Goal: Information Seeking & Learning: Learn about a topic

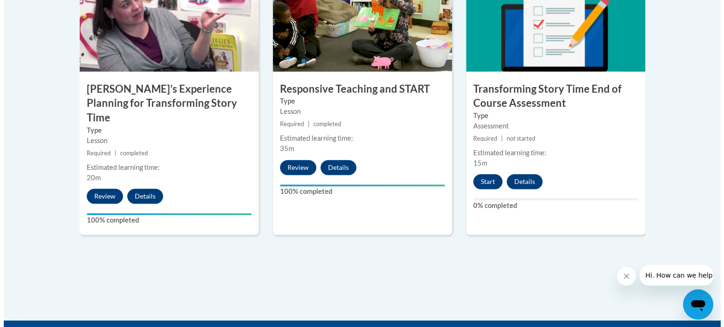
scroll to position [859, 0]
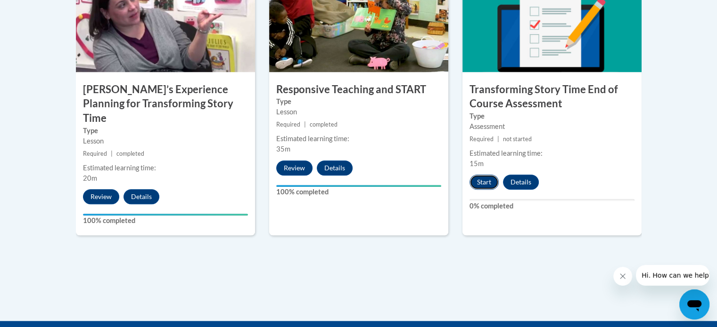
click at [489, 177] on button "Start" at bounding box center [483, 182] width 29 height 15
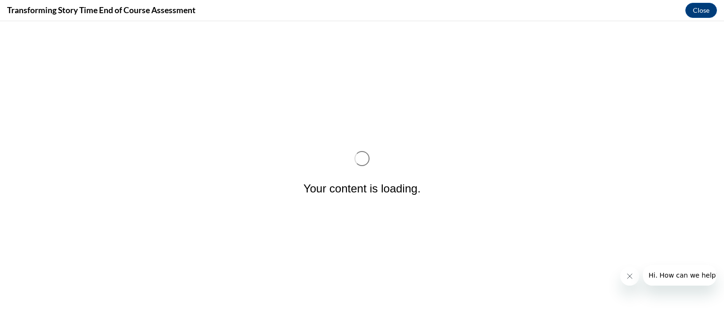
scroll to position [0, 0]
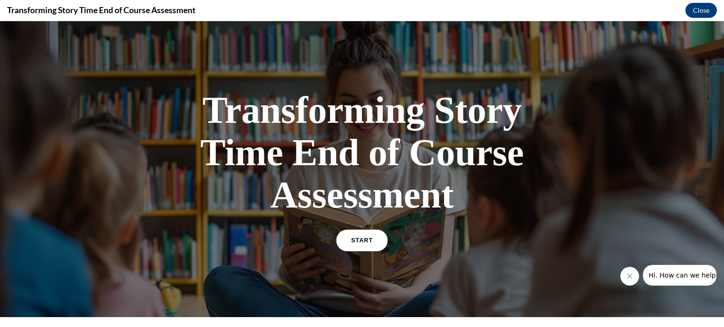
click at [350, 237] on link "START" at bounding box center [361, 241] width 51 height 22
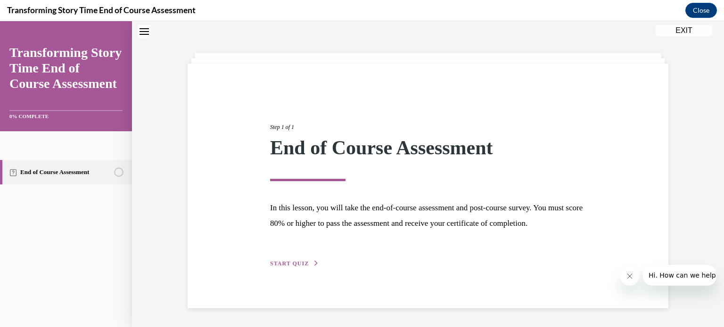
scroll to position [42, 0]
click at [289, 267] on span "START QUIZ" at bounding box center [289, 264] width 39 height 7
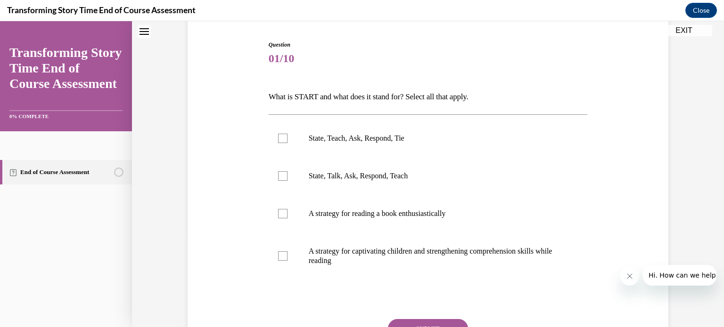
scroll to position [90, 0]
click at [278, 139] on div at bounding box center [282, 138] width 9 height 9
click at [278, 139] on input "State, Teach, Ask, Respond, Tie" at bounding box center [282, 138] width 9 height 9
checkbox input "true"
click at [276, 248] on label "A strategy for captivating children and strengthening comprehension skills whil…" at bounding box center [428, 256] width 319 height 47
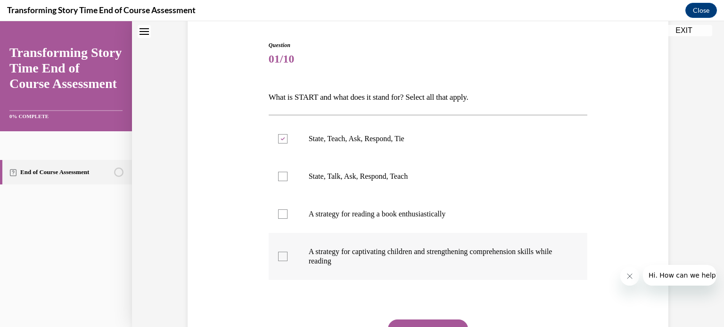
click at [278, 252] on input "A strategy for captivating children and strengthening comprehension skills whil…" at bounding box center [282, 256] width 9 height 9
checkbox input "true"
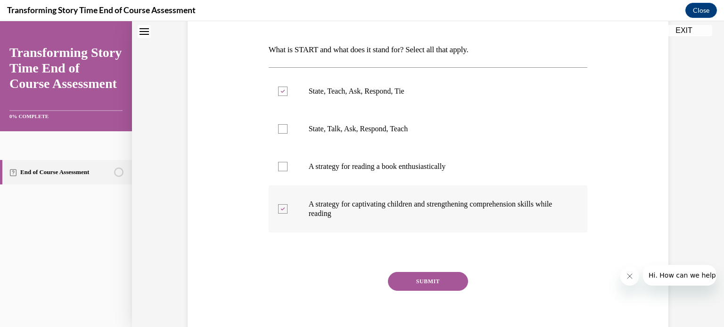
scroll to position [139, 0]
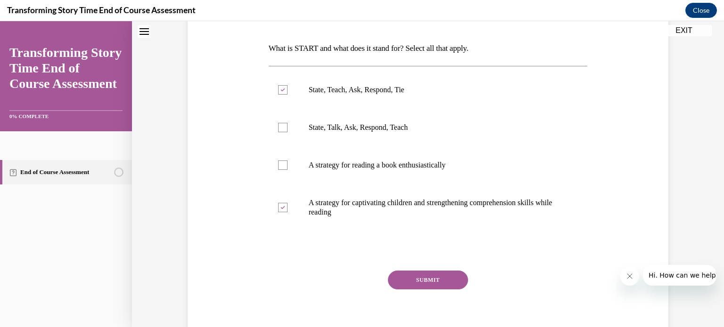
click at [409, 277] on button "SUBMIT" at bounding box center [428, 280] width 80 height 19
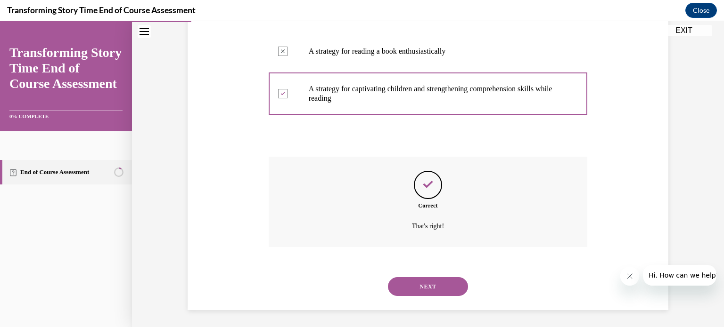
scroll to position [254, 0]
click at [419, 290] on button "NEXT" at bounding box center [428, 285] width 80 height 19
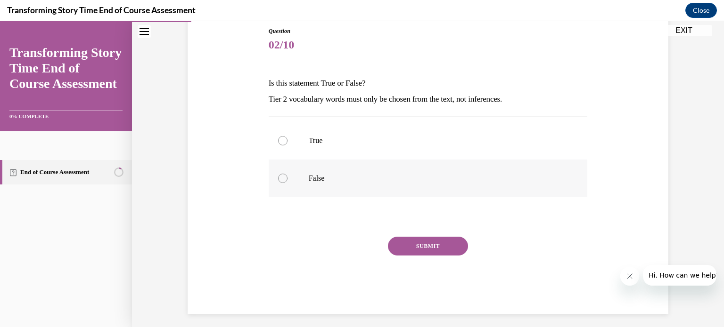
click at [269, 171] on label "False" at bounding box center [428, 179] width 319 height 38
click at [278, 174] on input "False" at bounding box center [282, 178] width 9 height 9
radio input "true"
click at [417, 244] on button "SUBMIT" at bounding box center [428, 246] width 80 height 19
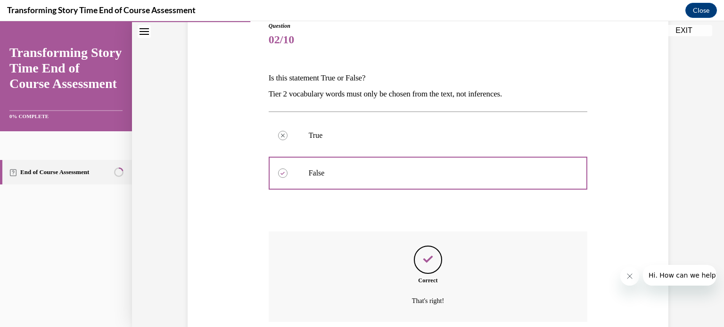
scroll to position [186, 0]
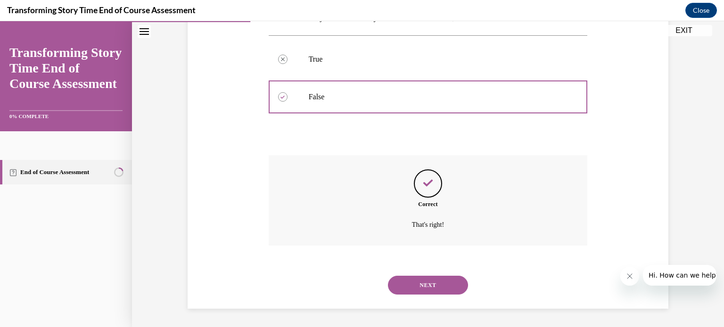
click at [422, 293] on button "NEXT" at bounding box center [428, 285] width 80 height 19
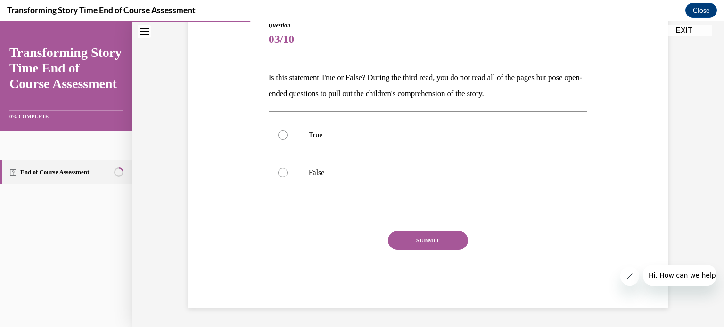
scroll to position [104, 0]
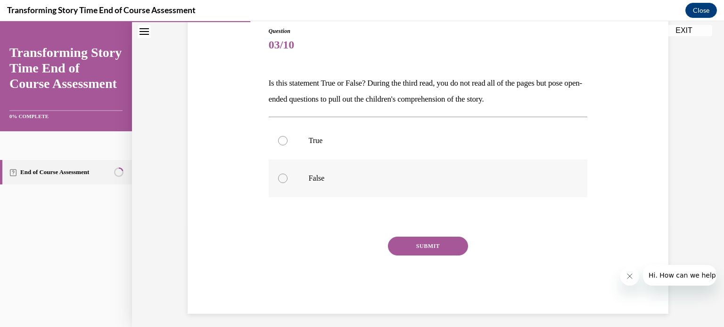
click at [284, 179] on label "False" at bounding box center [428, 179] width 319 height 38
click at [284, 179] on input "False" at bounding box center [282, 178] width 9 height 9
radio input "true"
click at [402, 247] on button "SUBMIT" at bounding box center [428, 246] width 80 height 19
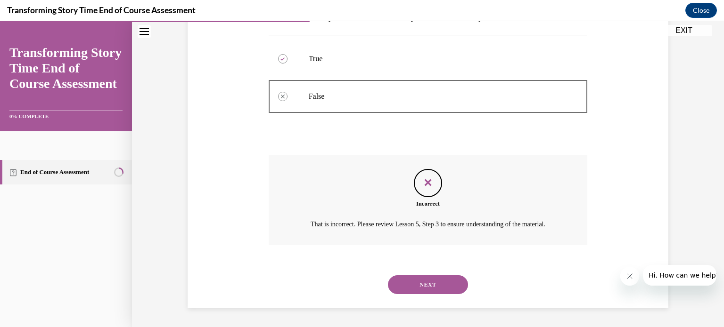
scroll to position [197, 0]
click at [405, 283] on button "NEXT" at bounding box center [428, 285] width 80 height 19
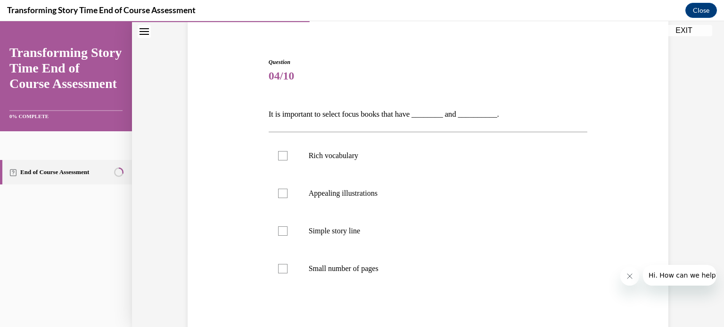
scroll to position [73, 0]
click at [284, 160] on label "Rich vocabulary" at bounding box center [428, 156] width 319 height 38
click at [284, 160] on input "Rich vocabulary" at bounding box center [282, 155] width 9 height 9
checkbox input "true"
click at [278, 194] on div at bounding box center [282, 193] width 9 height 9
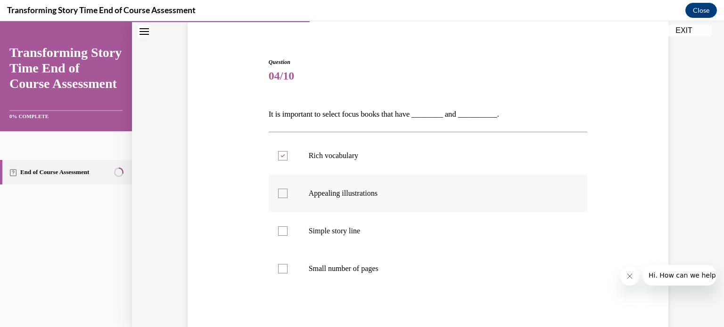
click at [278, 194] on input "Appealing illustrations" at bounding box center [282, 193] width 9 height 9
checkbox input "true"
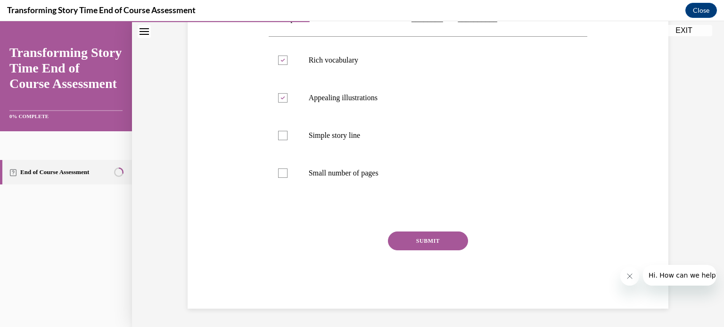
click at [413, 244] on button "SUBMIT" at bounding box center [428, 241] width 80 height 19
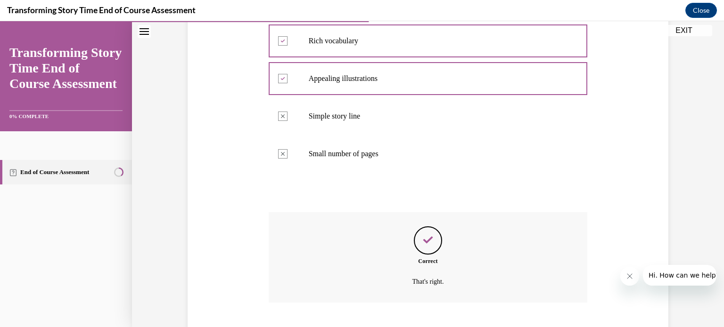
scroll to position [245, 0]
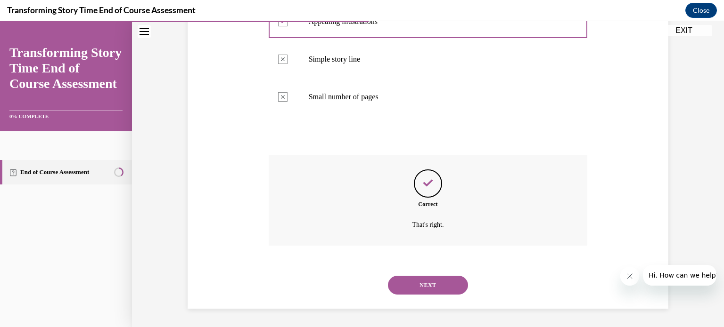
click at [412, 282] on button "NEXT" at bounding box center [428, 285] width 80 height 19
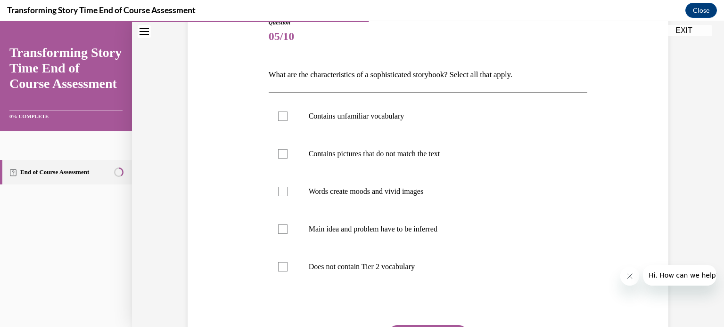
scroll to position [113, 0]
click at [280, 156] on div at bounding box center [282, 153] width 9 height 9
click at [280, 156] on input "Contains pictures that do not match the text" at bounding box center [282, 153] width 9 height 9
checkbox input "true"
click at [278, 112] on div at bounding box center [282, 115] width 9 height 9
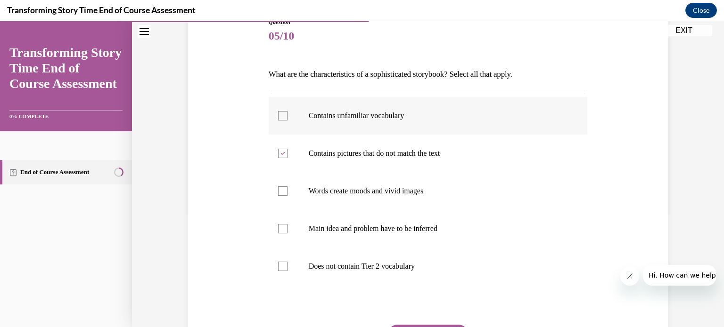
click at [278, 112] on input "Contains unfamiliar vocabulary" at bounding box center [282, 115] width 9 height 9
checkbox input "true"
click at [281, 194] on div at bounding box center [282, 191] width 9 height 9
click at [281, 194] on input "Words create moods and vivid images" at bounding box center [282, 191] width 9 height 9
checkbox input "true"
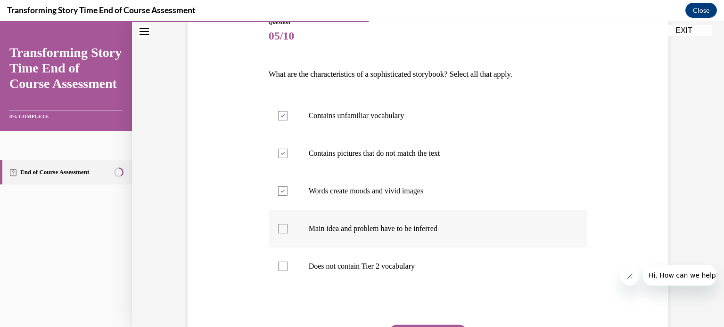
click at [279, 220] on label "Main idea and problem have to be inferred" at bounding box center [428, 229] width 319 height 38
click at [279, 224] on input "Main idea and problem have to be inferred" at bounding box center [282, 228] width 9 height 9
checkbox input "true"
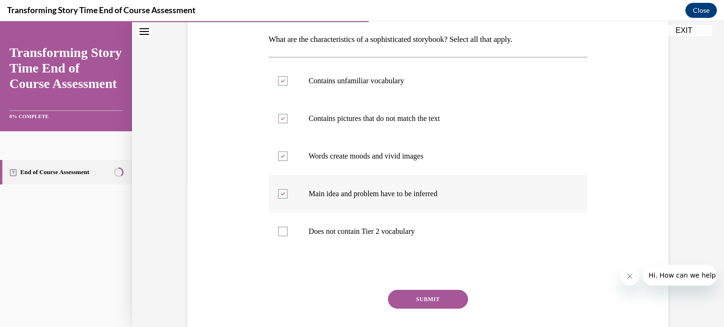
scroll to position [153, 0]
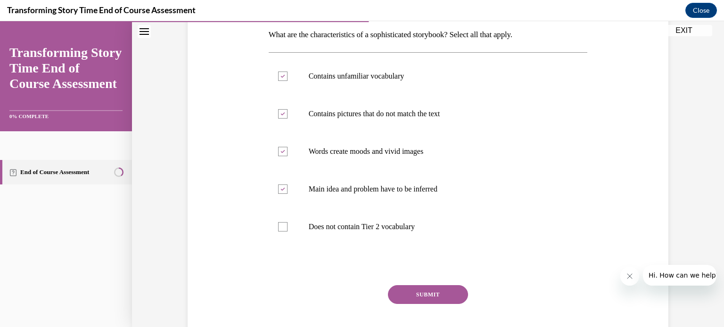
click at [406, 292] on button "SUBMIT" at bounding box center [428, 295] width 80 height 19
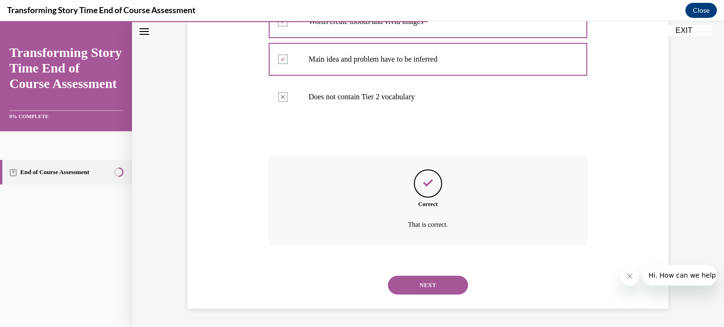
click at [406, 292] on button "NEXT" at bounding box center [428, 285] width 80 height 19
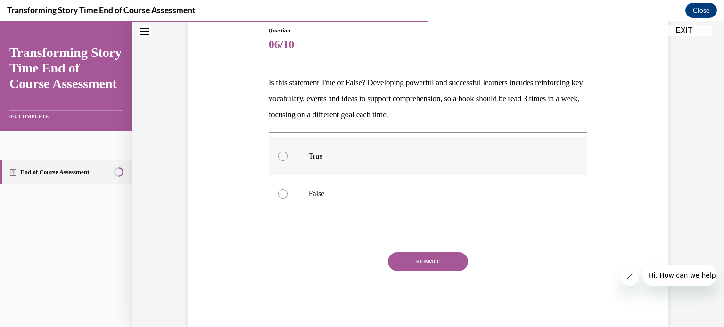
click at [282, 156] on div at bounding box center [282, 156] width 9 height 9
click at [282, 156] on input "True" at bounding box center [282, 156] width 9 height 9
radio input "true"
click at [405, 268] on button "SUBMIT" at bounding box center [428, 262] width 80 height 19
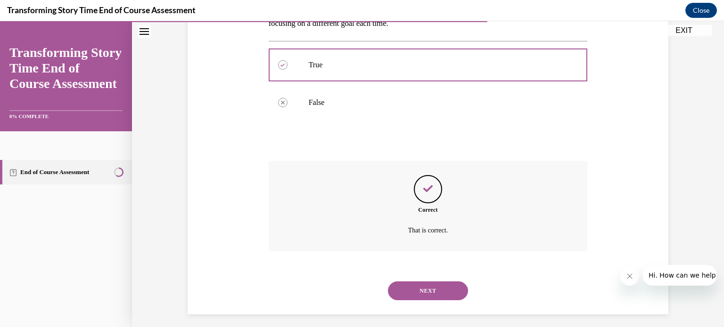
scroll to position [202, 0]
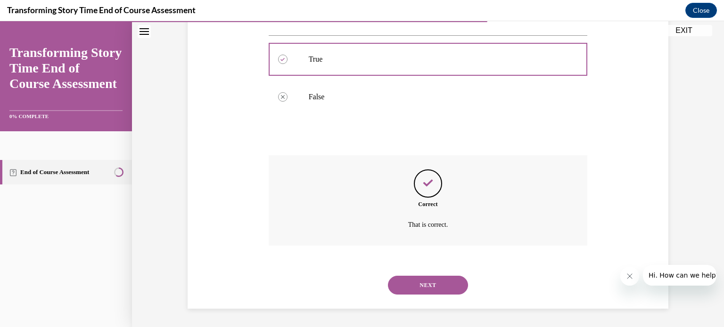
click at [429, 293] on button "NEXT" at bounding box center [428, 285] width 80 height 19
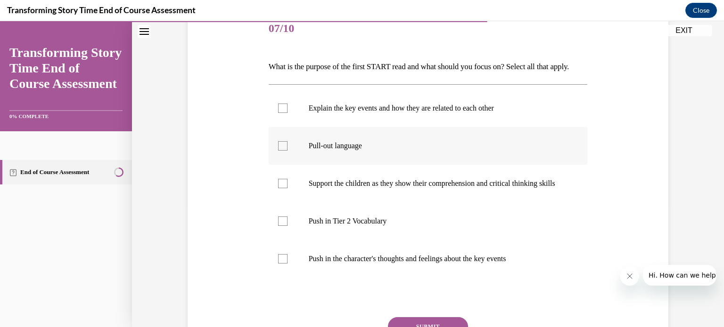
scroll to position [123, 0]
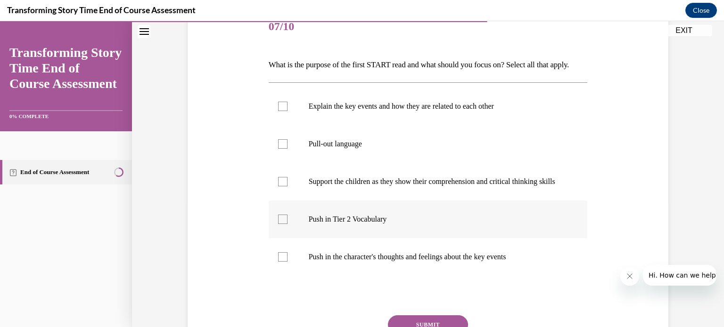
click at [282, 224] on div at bounding box center [282, 219] width 9 height 9
click at [282, 224] on input "Push in Tier 2 Vocabulary" at bounding box center [282, 219] width 9 height 9
checkbox input "true"
click at [278, 111] on div at bounding box center [282, 106] width 9 height 9
click at [278, 111] on input "Explain the key events and how they are related to each other" at bounding box center [282, 106] width 9 height 9
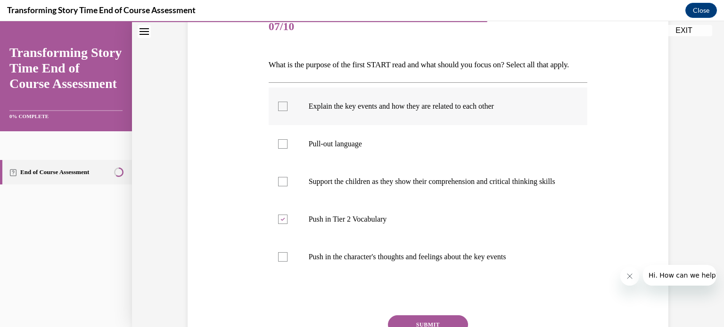
checkbox input "true"
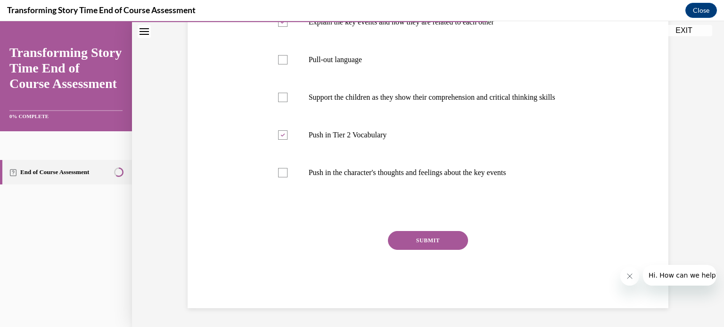
click at [415, 250] on button "SUBMIT" at bounding box center [428, 240] width 80 height 19
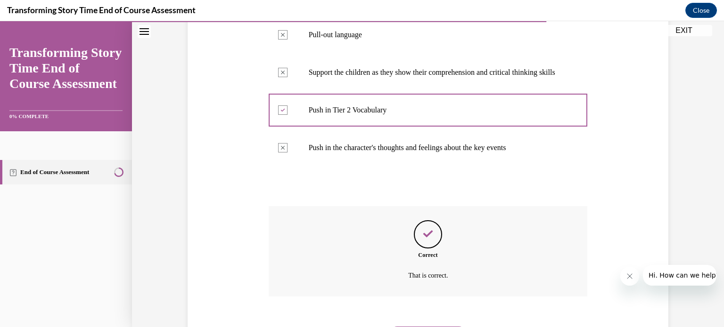
scroll to position [308, 0]
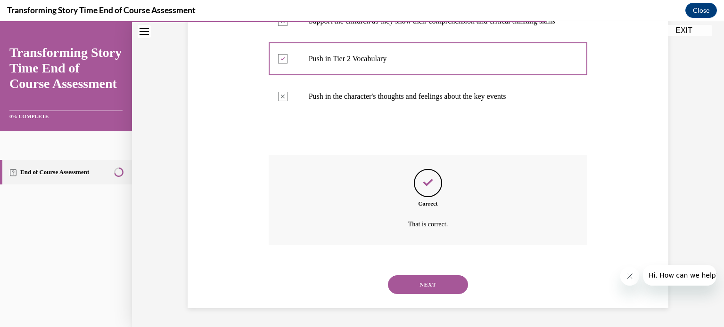
click at [420, 286] on button "NEXT" at bounding box center [428, 285] width 80 height 19
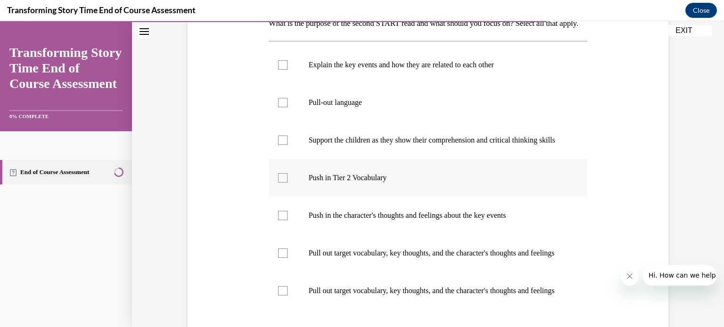
scroll to position [165, 0]
click at [281, 220] on div at bounding box center [282, 214] width 9 height 9
click at [281, 220] on input "Push in the character's thoughts and feelings about the key events" at bounding box center [282, 214] width 9 height 9
checkbox input "true"
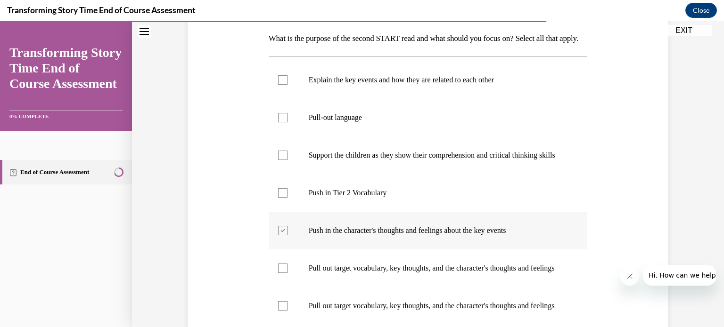
scroll to position [149, 0]
click at [278, 123] on div at bounding box center [282, 117] width 9 height 9
click at [278, 123] on input "Pull-out language" at bounding box center [282, 117] width 9 height 9
checkbox input "true"
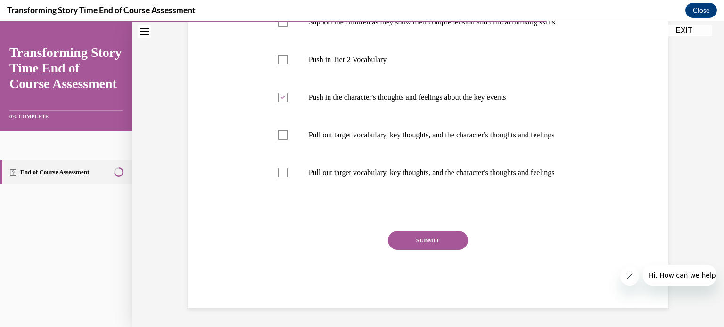
click at [437, 250] on button "SUBMIT" at bounding box center [428, 240] width 80 height 19
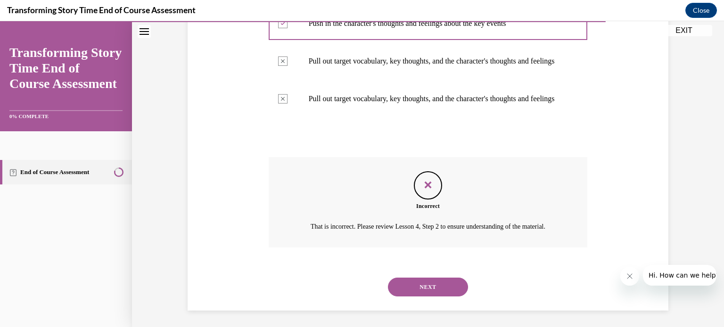
scroll to position [414, 0]
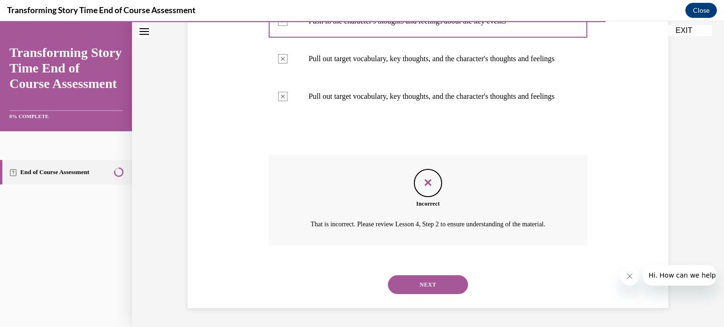
click at [426, 280] on button "NEXT" at bounding box center [428, 285] width 80 height 19
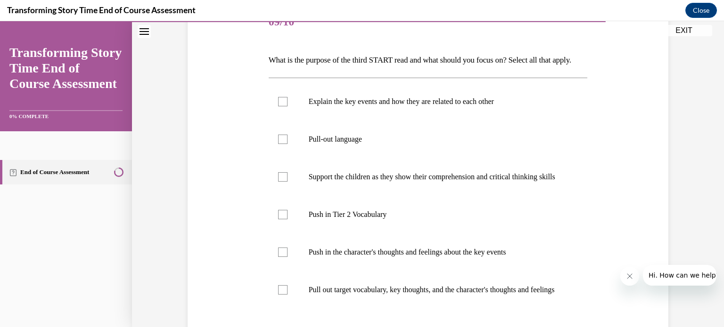
scroll to position [127, 0]
click at [280, 196] on label "Support the children as they show their comprehension and critical thinking ski…" at bounding box center [428, 177] width 319 height 38
click at [280, 182] on input "Support the children as they show their comprehension and critical thinking ski…" at bounding box center [282, 176] width 9 height 9
checkbox input "true"
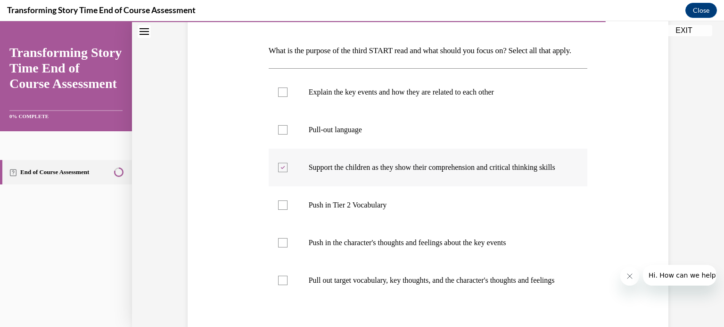
scroll to position [155, 0]
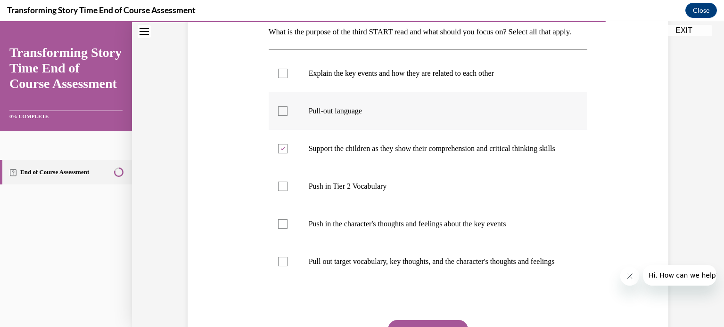
click at [278, 116] on div at bounding box center [282, 110] width 9 height 9
click at [278, 116] on input "Pull-out language" at bounding box center [282, 110] width 9 height 9
checkbox input "true"
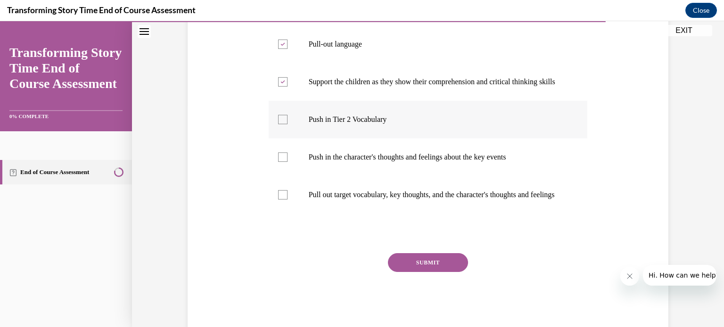
scroll to position [224, 0]
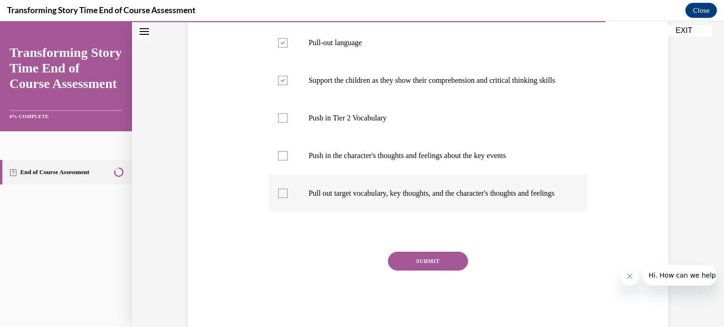
click at [278, 198] on div at bounding box center [282, 193] width 9 height 9
click at [278, 198] on input "Pull out target vocabulary, key thoughts, and the character's thoughts and feel…" at bounding box center [282, 193] width 9 height 9
checkbox input "true"
click at [411, 299] on div "SUBMIT" at bounding box center [428, 275] width 319 height 47
click at [410, 271] on button "SUBMIT" at bounding box center [428, 261] width 80 height 19
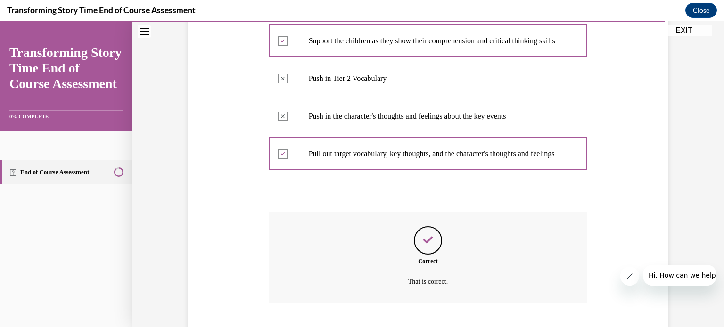
scroll to position [355, 0]
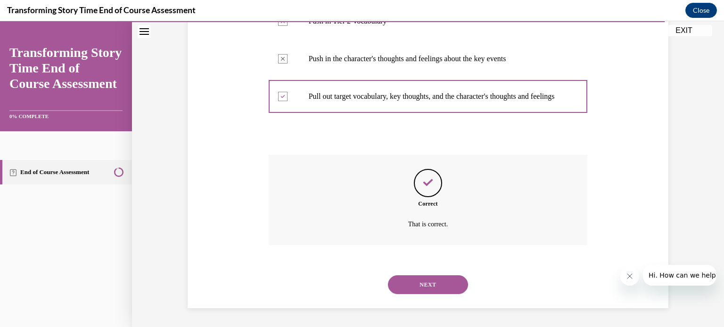
click at [410, 290] on button "NEXT" at bounding box center [428, 285] width 80 height 19
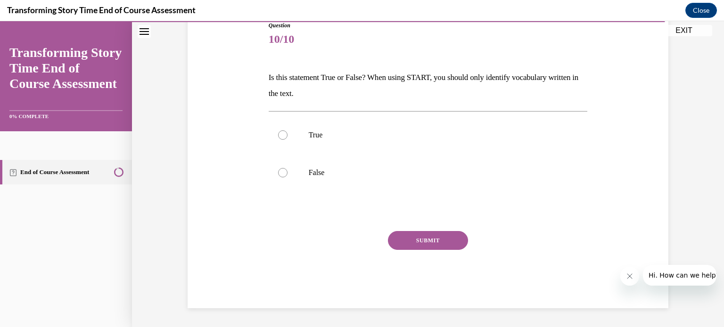
scroll to position [104, 0]
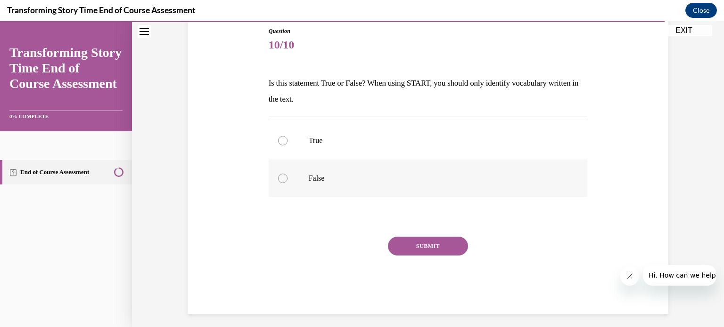
click at [271, 182] on label "False" at bounding box center [428, 179] width 319 height 38
click at [278, 182] on input "False" at bounding box center [282, 178] width 9 height 9
radio input "true"
click at [423, 248] on button "SUBMIT" at bounding box center [428, 246] width 80 height 19
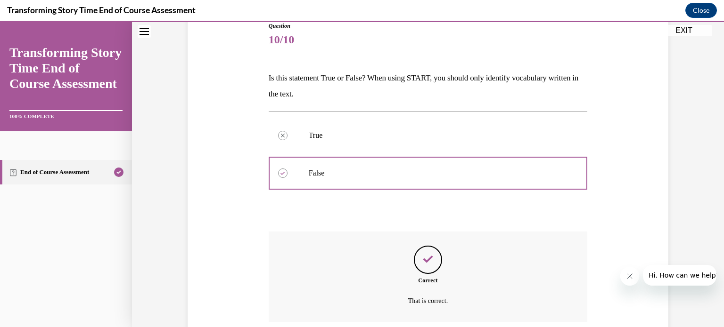
scroll to position [186, 0]
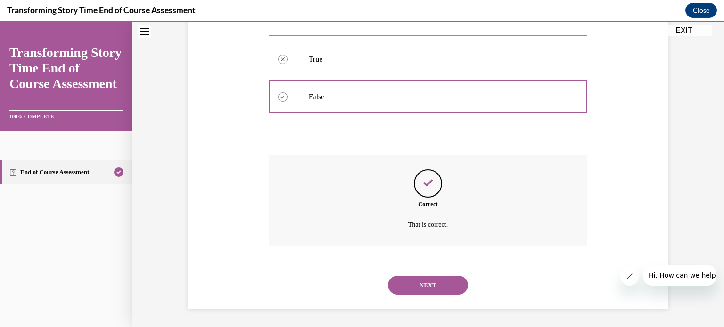
click at [414, 282] on button "NEXT" at bounding box center [428, 285] width 80 height 19
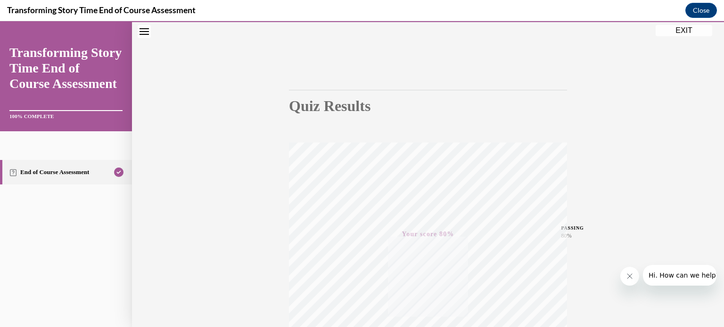
scroll to position [176, 0]
click at [684, 30] on button "EXIT" at bounding box center [683, 30] width 57 height 11
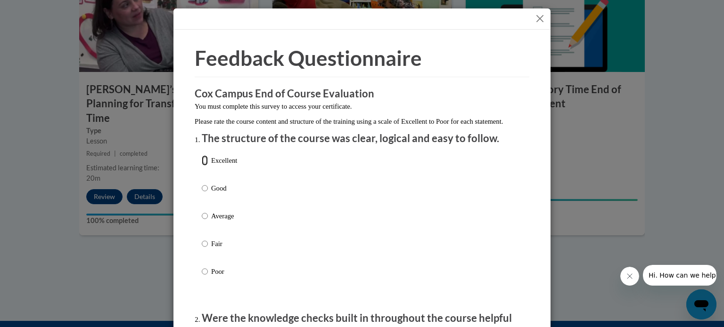
click at [202, 166] on input "Excellent" at bounding box center [205, 160] width 6 height 10
radio input "true"
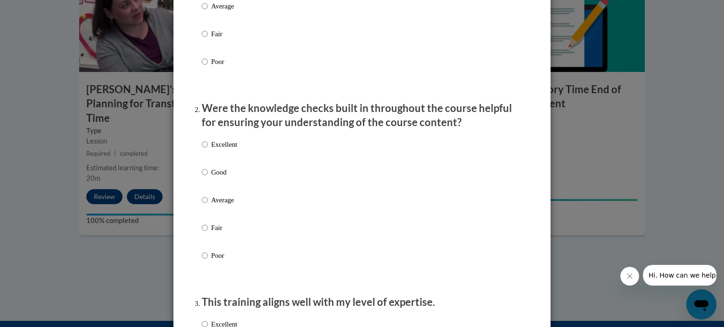
scroll to position [211, 0]
click at [202, 149] on input "Excellent" at bounding box center [205, 144] width 6 height 10
radio input "true"
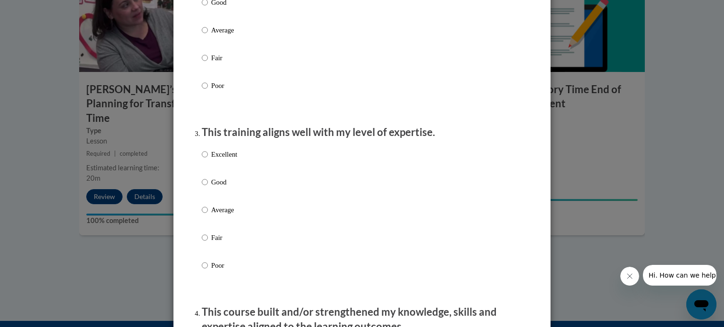
scroll to position [422, 0]
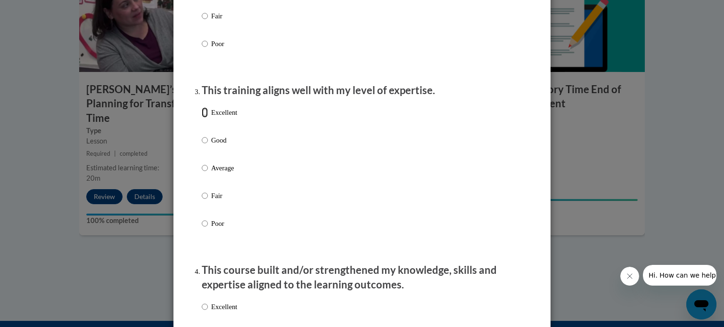
click at [202, 118] on input "Excellent" at bounding box center [205, 112] width 6 height 10
radio input "true"
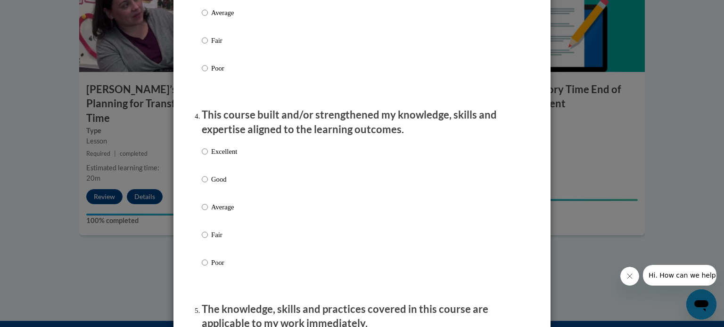
scroll to position [611, 0]
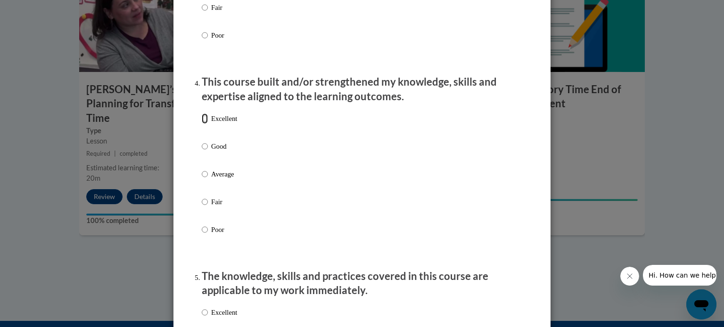
click at [202, 124] on input "Excellent" at bounding box center [205, 119] width 6 height 10
radio input "true"
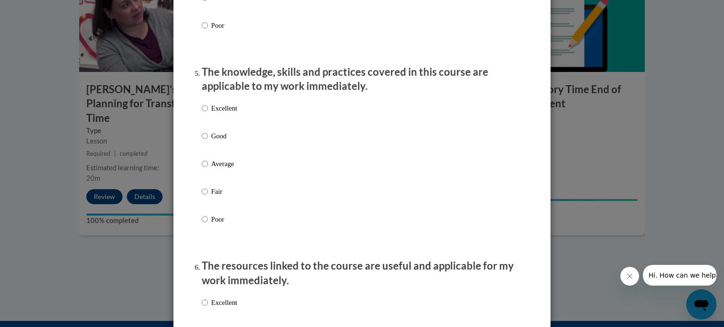
scroll to position [816, 0]
click at [202, 113] on input "Excellent" at bounding box center [205, 107] width 6 height 10
radio input "true"
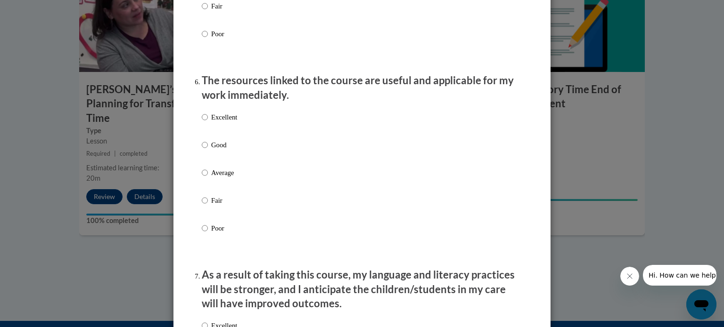
scroll to position [1009, 0]
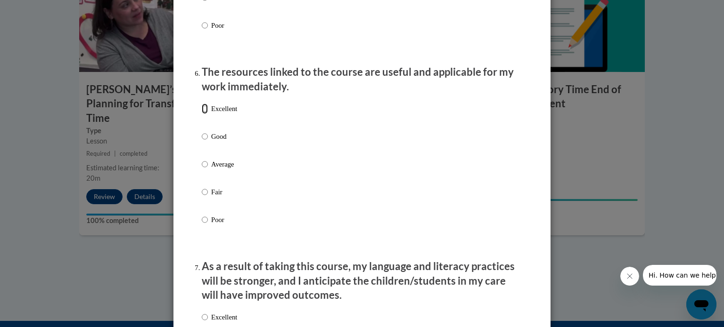
click at [202, 114] on input "Excellent" at bounding box center [205, 109] width 6 height 10
radio input "true"
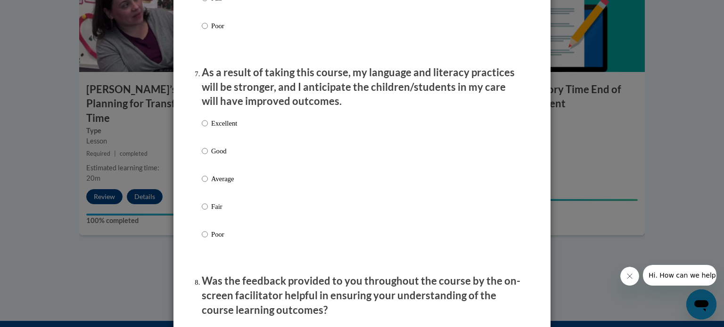
scroll to position [1206, 0]
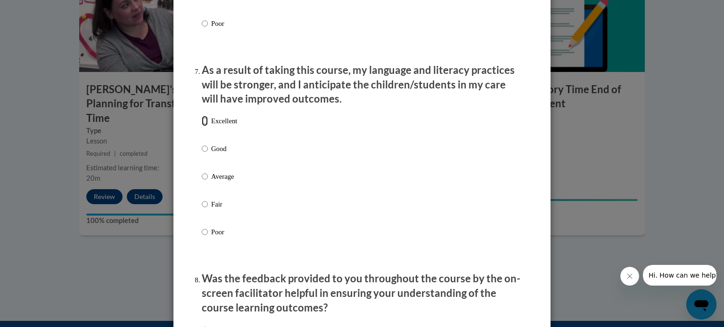
click at [202, 126] on input "Excellent" at bounding box center [205, 121] width 6 height 10
radio input "true"
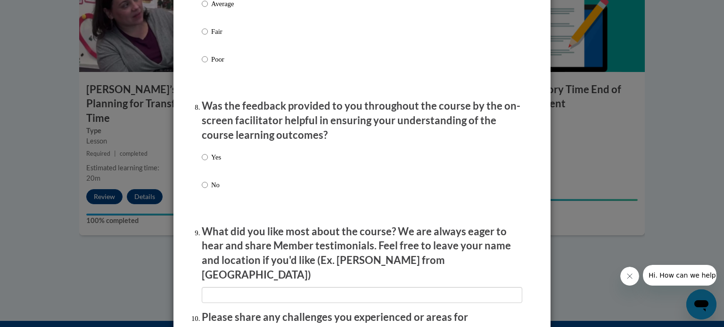
scroll to position [1383, 0]
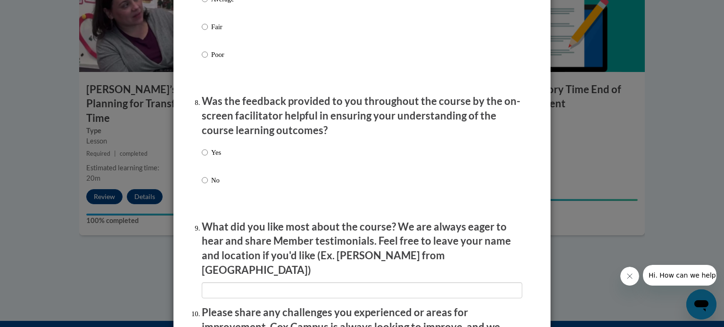
click at [202, 169] on label "Yes" at bounding box center [211, 159] width 19 height 25
click at [202, 158] on input "Yes" at bounding box center [205, 152] width 6 height 10
radio input "true"
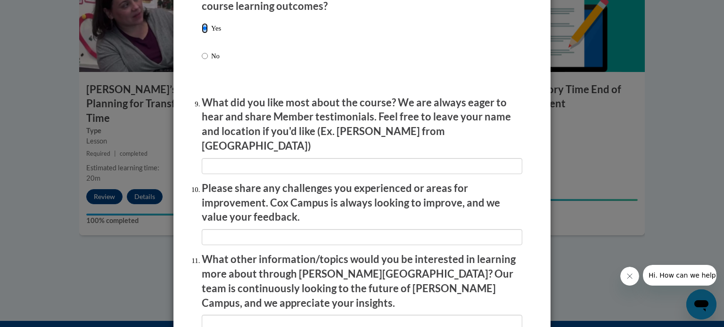
scroll to position [1509, 0]
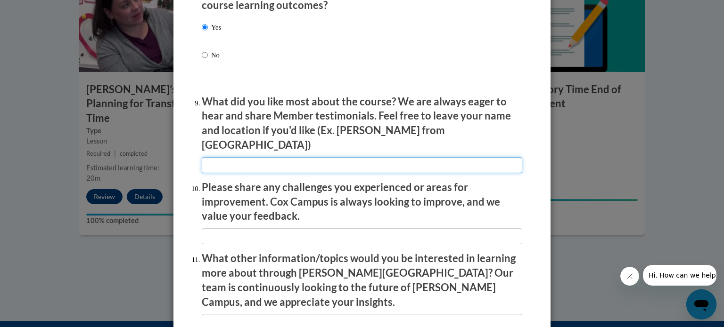
click at [220, 161] on input "textbox" at bounding box center [362, 165] width 320 height 16
type input "I liked the examples of different parts of the read being done."
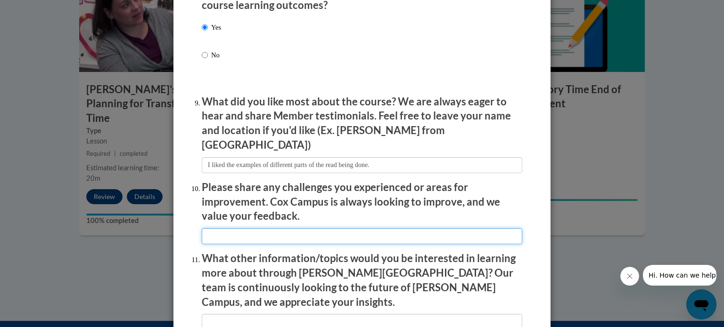
click at [230, 237] on input "textbox" at bounding box center [362, 237] width 320 height 16
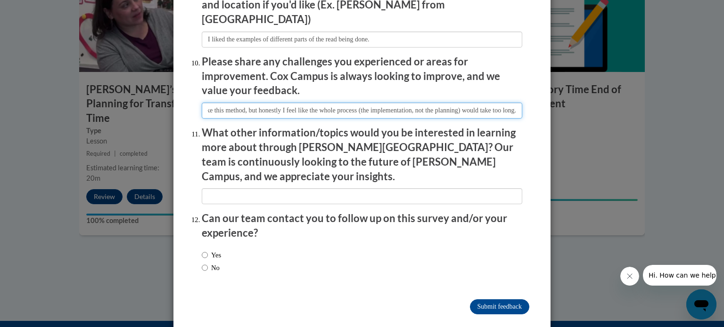
scroll to position [1634, 0]
type input "I like this method, but honestly I feel like the whole process (the implementat…"
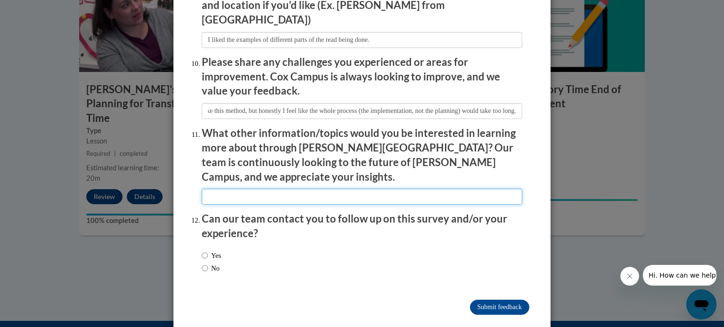
scroll to position [0, 0]
click at [290, 189] on input "textbox" at bounding box center [362, 197] width 320 height 16
type input "I don't know"
click at [202, 263] on input "No" at bounding box center [205, 268] width 6 height 10
radio input "true"
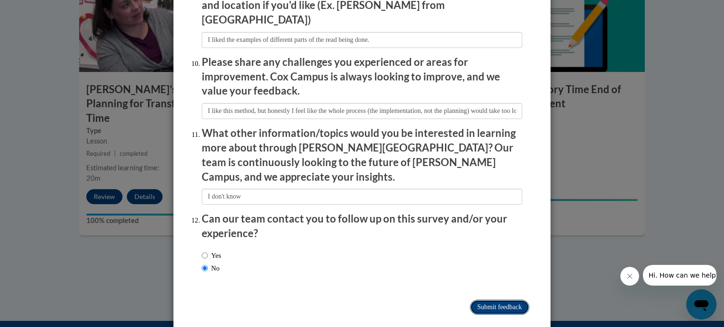
click at [493, 300] on input "Submit feedback" at bounding box center [499, 307] width 59 height 15
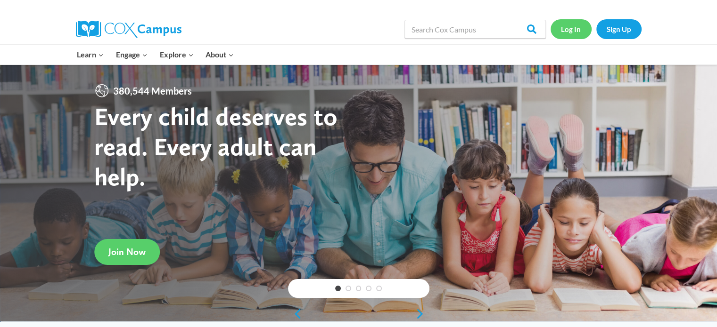
click at [577, 27] on link "Log In" at bounding box center [570, 28] width 41 height 19
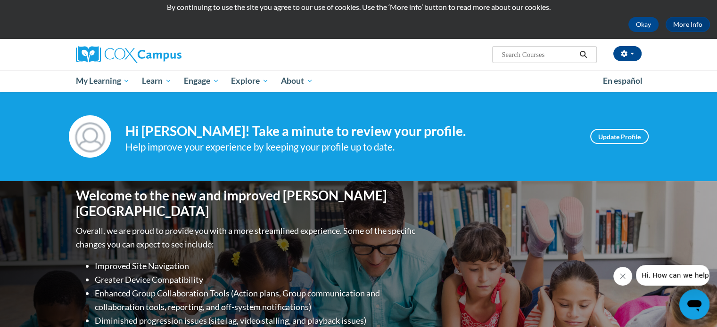
scroll to position [28, 0]
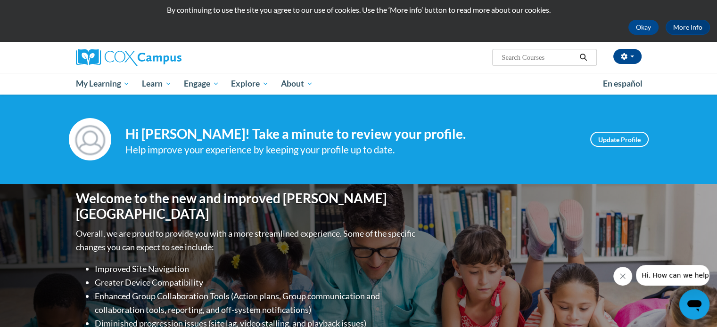
click at [555, 62] on input "Search..." at bounding box center [537, 57] width 75 height 11
type input "vocabulary instruction"
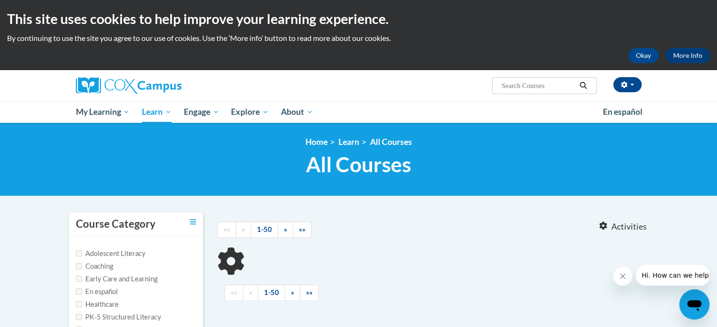
type input "vocabulary instruction"
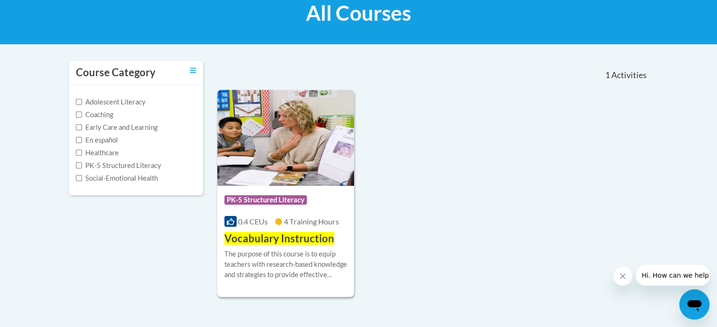
scroll to position [155, 0]
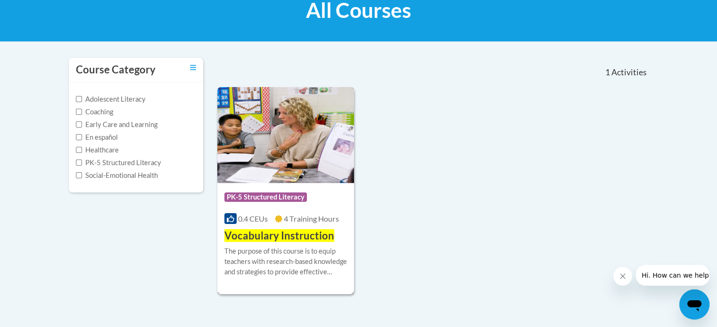
click at [297, 238] on span "Vocabulary Instruction" at bounding box center [279, 235] width 110 height 13
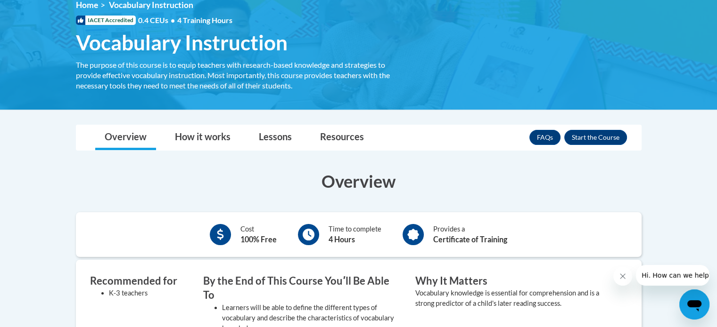
scroll to position [135, 0]
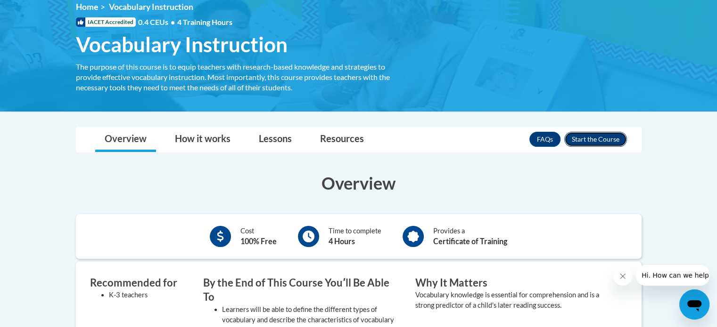
click at [586, 140] on button "Enroll" at bounding box center [595, 139] width 63 height 15
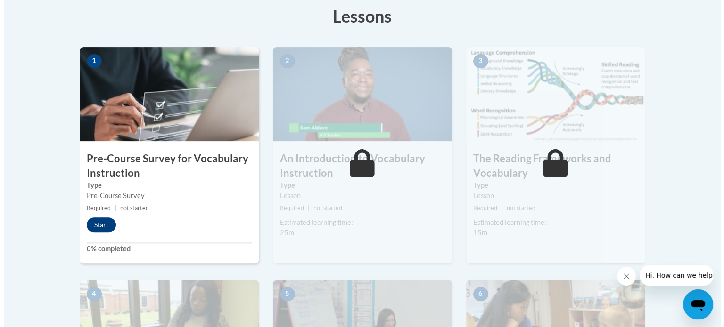
scroll to position [269, 0]
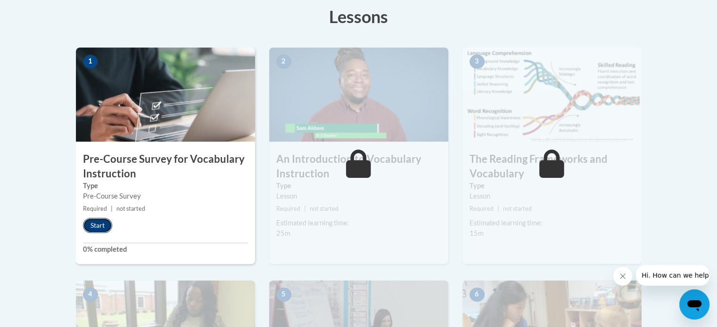
click at [103, 220] on button "Start" at bounding box center [97, 225] width 29 height 15
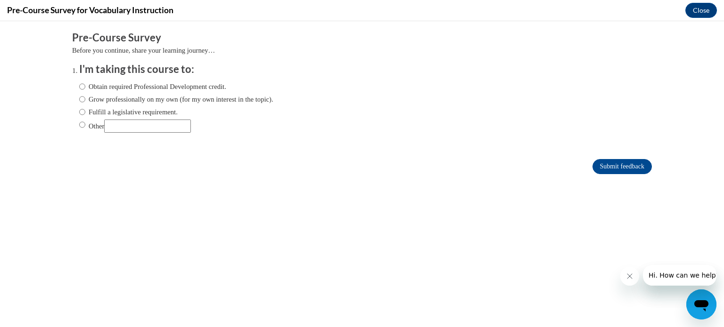
scroll to position [0, 0]
click at [79, 86] on input "Obtain required Professional Development credit." at bounding box center [82, 87] width 6 height 10
radio input "true"
click at [593, 165] on input "Submit feedback" at bounding box center [621, 166] width 59 height 15
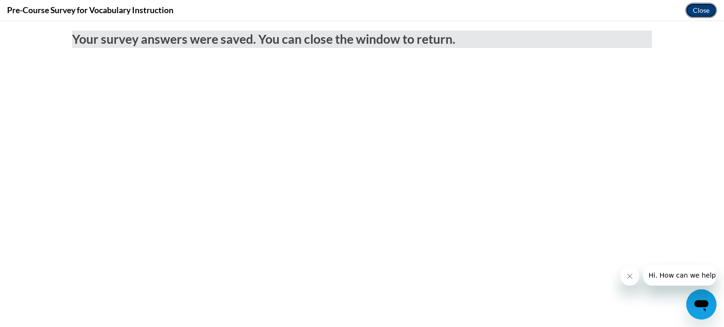
click at [699, 15] on button "Close" at bounding box center [701, 10] width 32 height 15
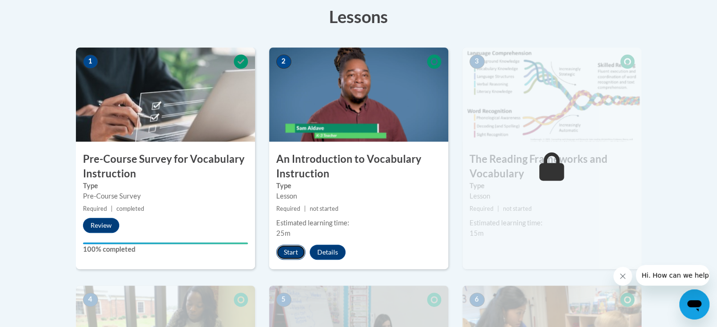
click at [294, 250] on button "Start" at bounding box center [290, 252] width 29 height 15
